Goal: Navigation & Orientation: Find specific page/section

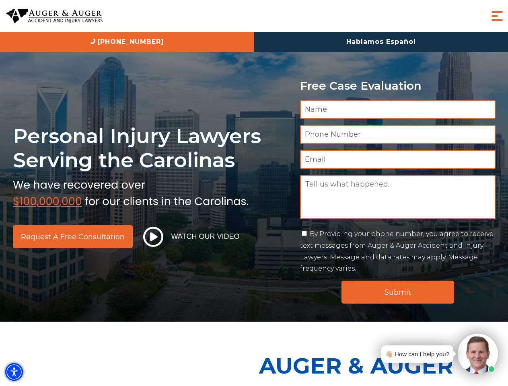
click at [14, 372] on img "Accessibility Menu" at bounding box center [14, 372] width 18 height 18
